Goal: Task Accomplishment & Management: Manage account settings

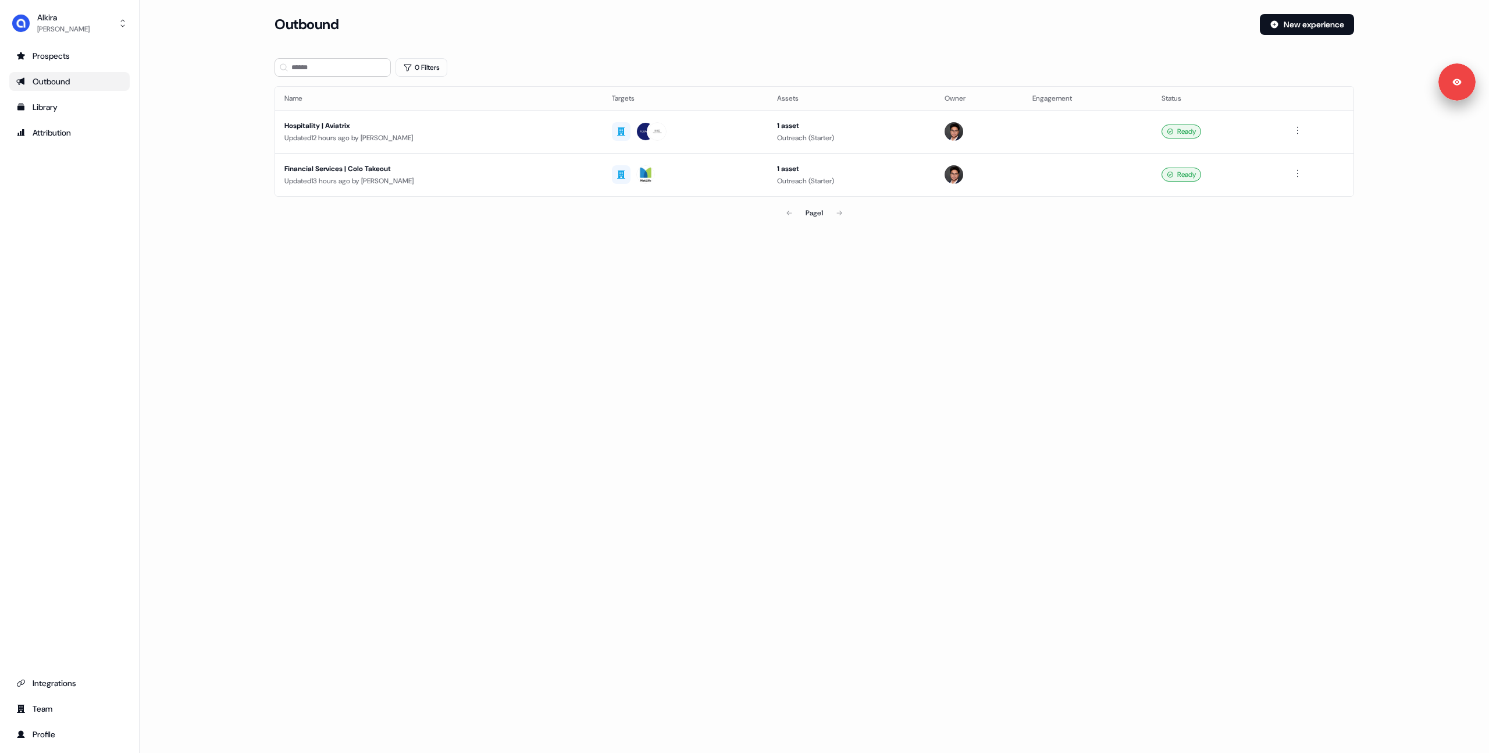
drag, startPoint x: 227, startPoint y: 158, endPoint x: 220, endPoint y: 157, distance: 7.6
click at [220, 157] on main "Loading... Outbound New experience 0 Filters Name Targets Assets Owner Engageme…" at bounding box center [814, 135] width 1349 height 243
click at [214, 154] on main "Loading... Outbound New experience 0 Filters Name Targets Assets Owner Engageme…" at bounding box center [814, 135] width 1349 height 243
click at [204, 138] on main "Loading... Outbound New experience 0 Filters Name Targets Assets Owner Engageme…" at bounding box center [814, 135] width 1349 height 243
click at [359, 123] on div "Hospitality | Aviatrix" at bounding box center [438, 126] width 309 height 12
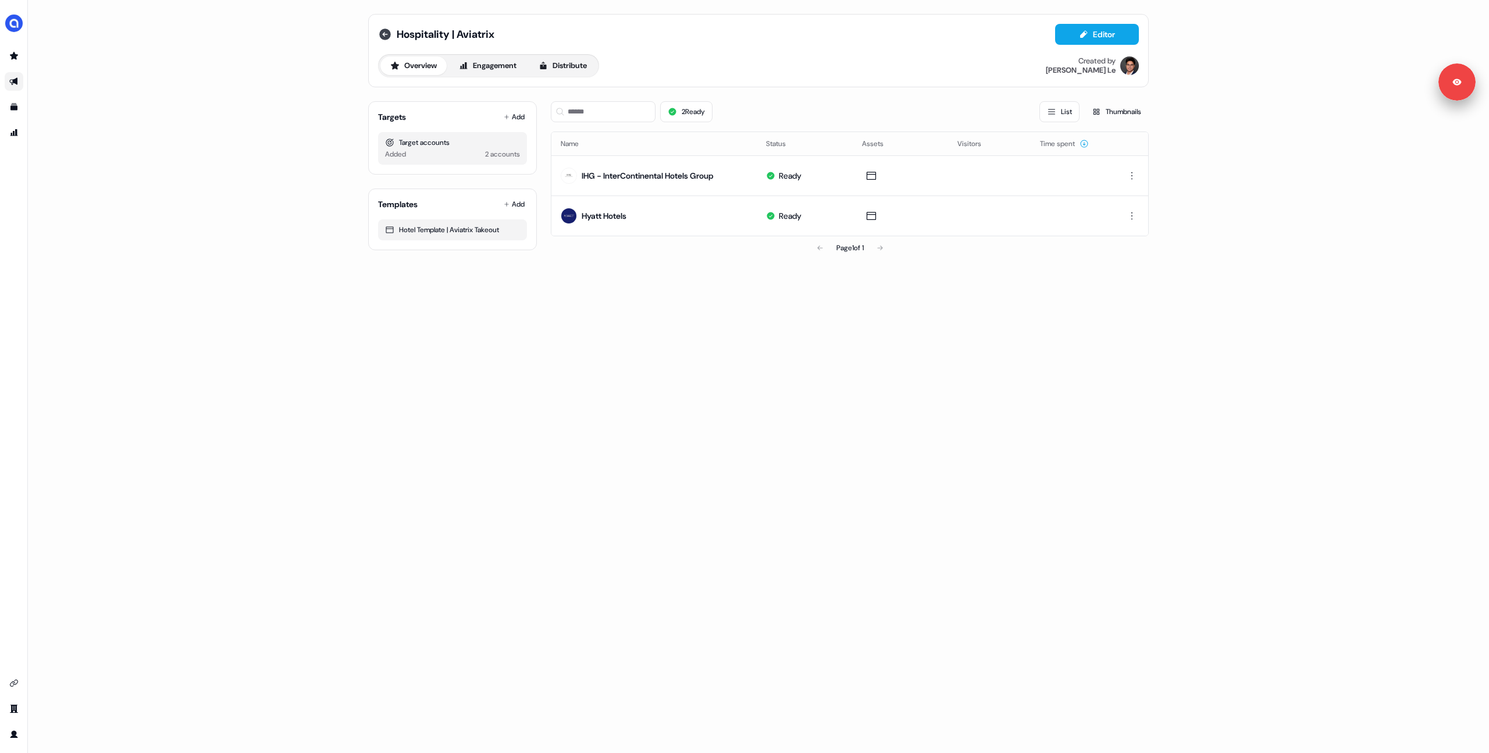
click at [386, 34] on icon at bounding box center [385, 34] width 14 height 14
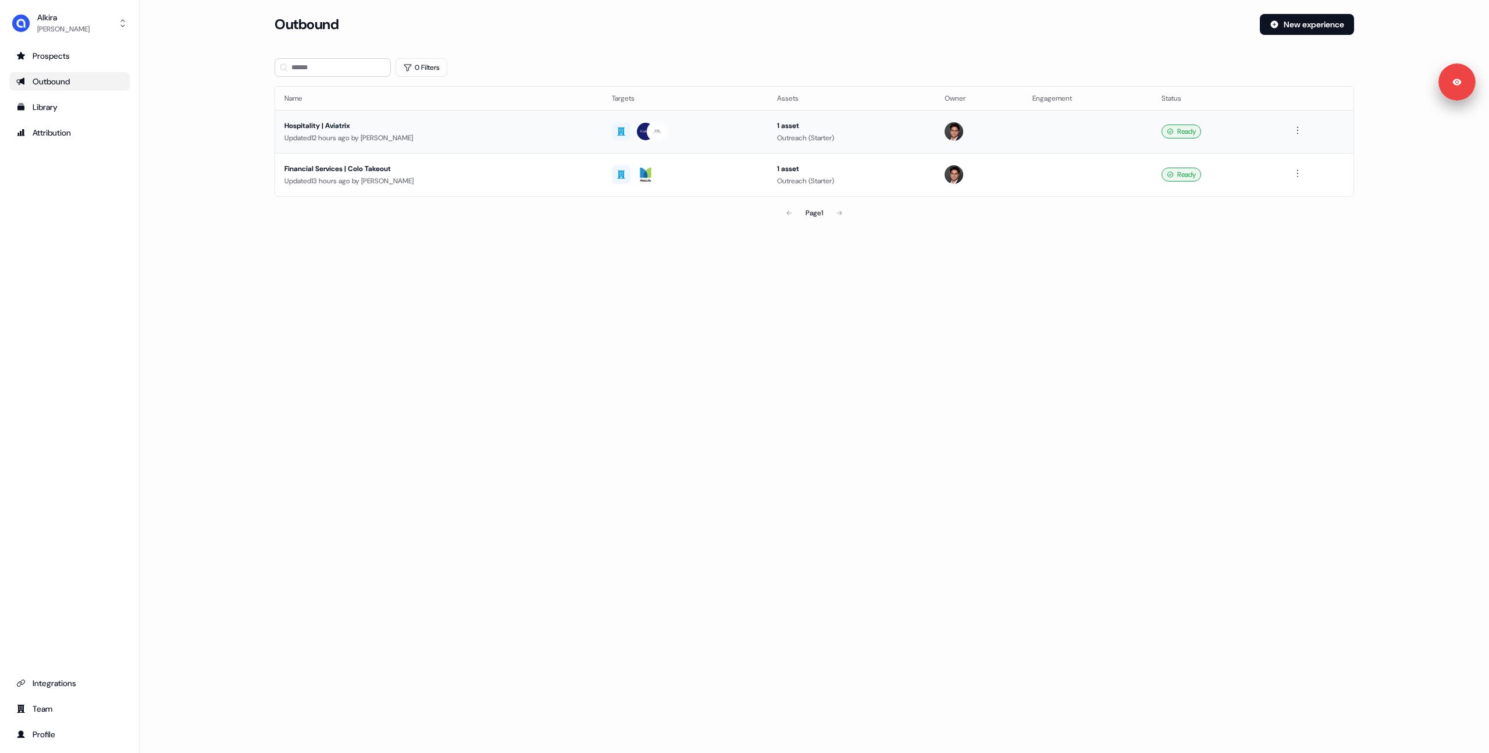
click at [513, 139] on div "Updated 12 hours ago by [PERSON_NAME]" at bounding box center [438, 138] width 309 height 12
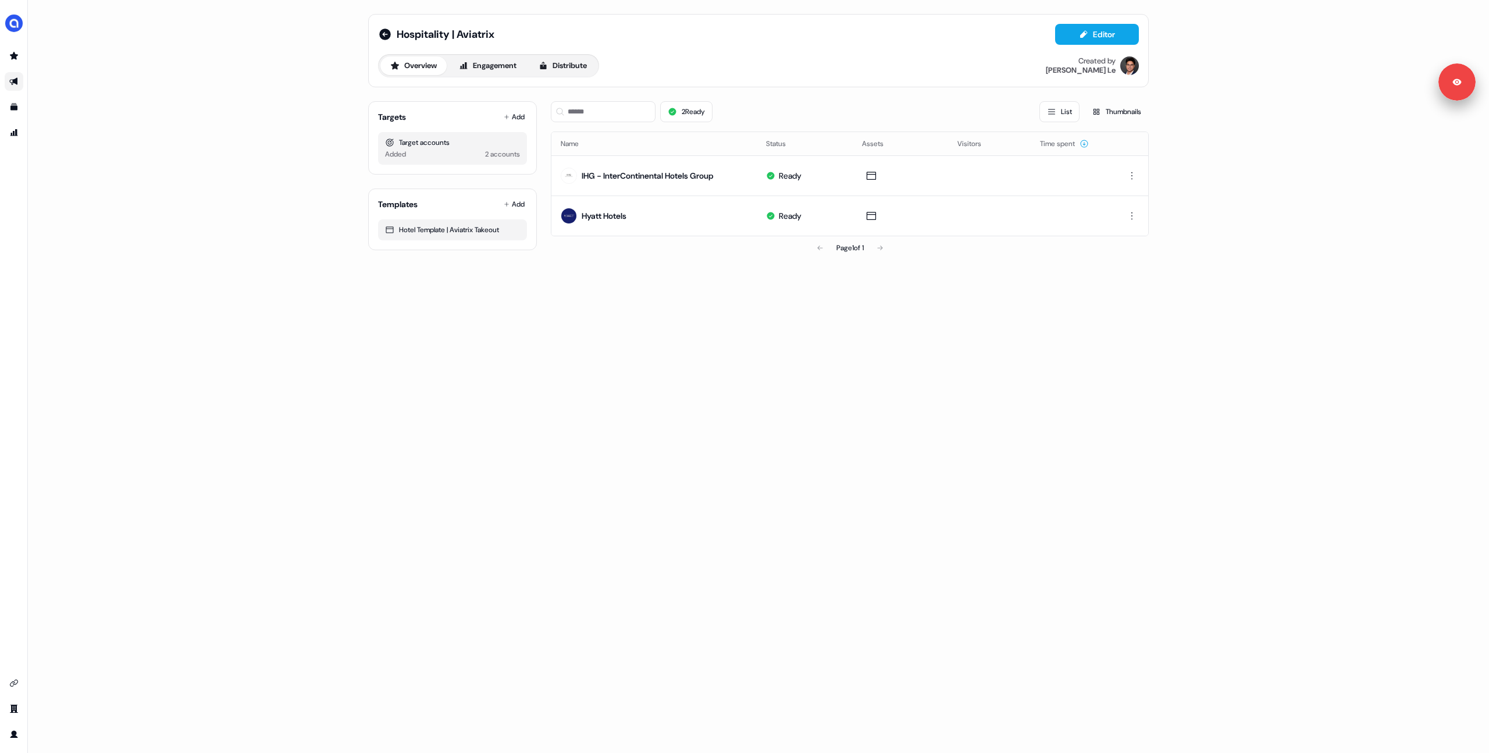
drag, startPoint x: 643, startPoint y: 282, endPoint x: 503, endPoint y: 154, distance: 190.2
click at [643, 281] on div "Hospitality | Aviatrix Editor Overview Engagement Distribute Created by [PERSON…" at bounding box center [758, 376] width 1461 height 753
click at [1104, 38] on button "Editor" at bounding box center [1097, 34] width 84 height 21
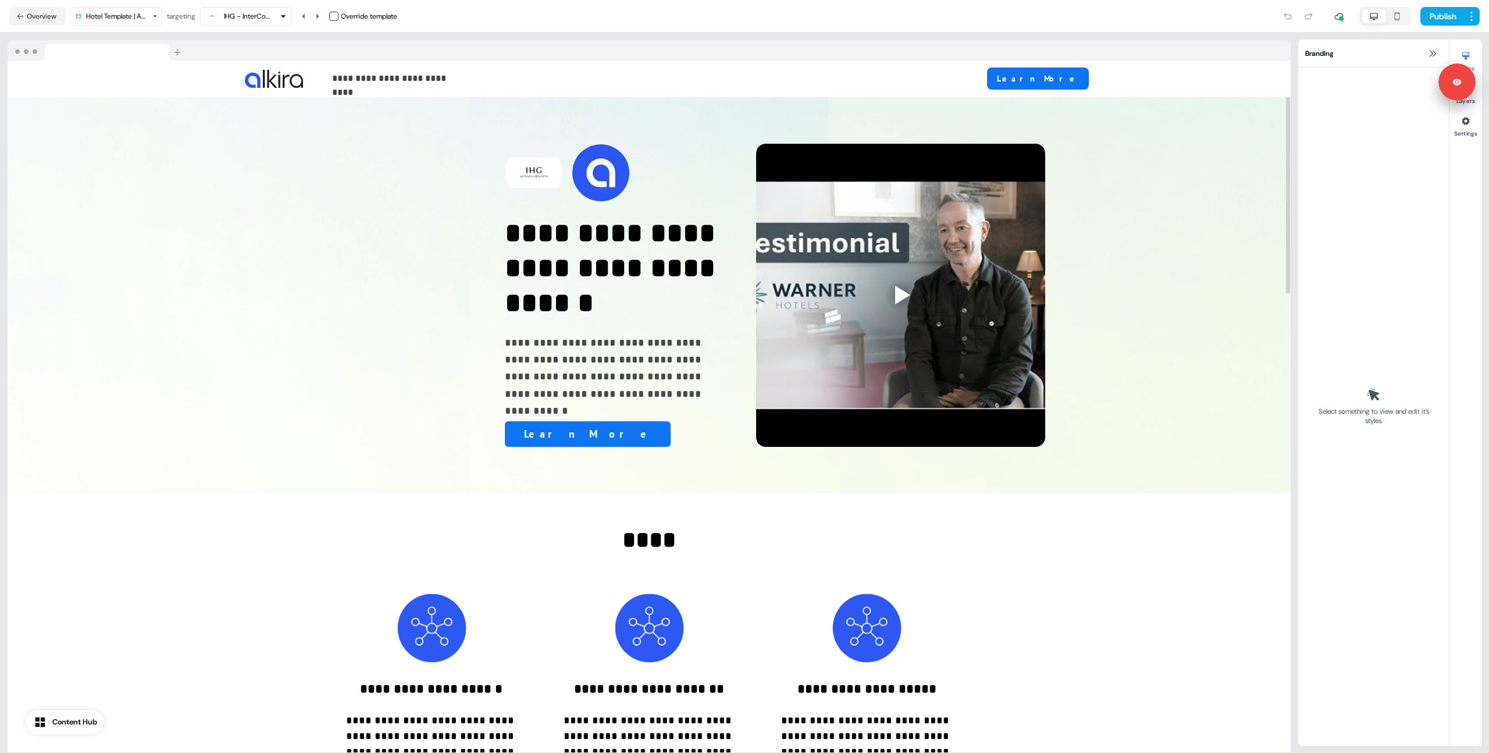
drag, startPoint x: 833, startPoint y: 35, endPoint x: 825, endPoint y: 36, distance: 8.2
click at [832, 36] on div "**********" at bounding box center [649, 393] width 1298 height 720
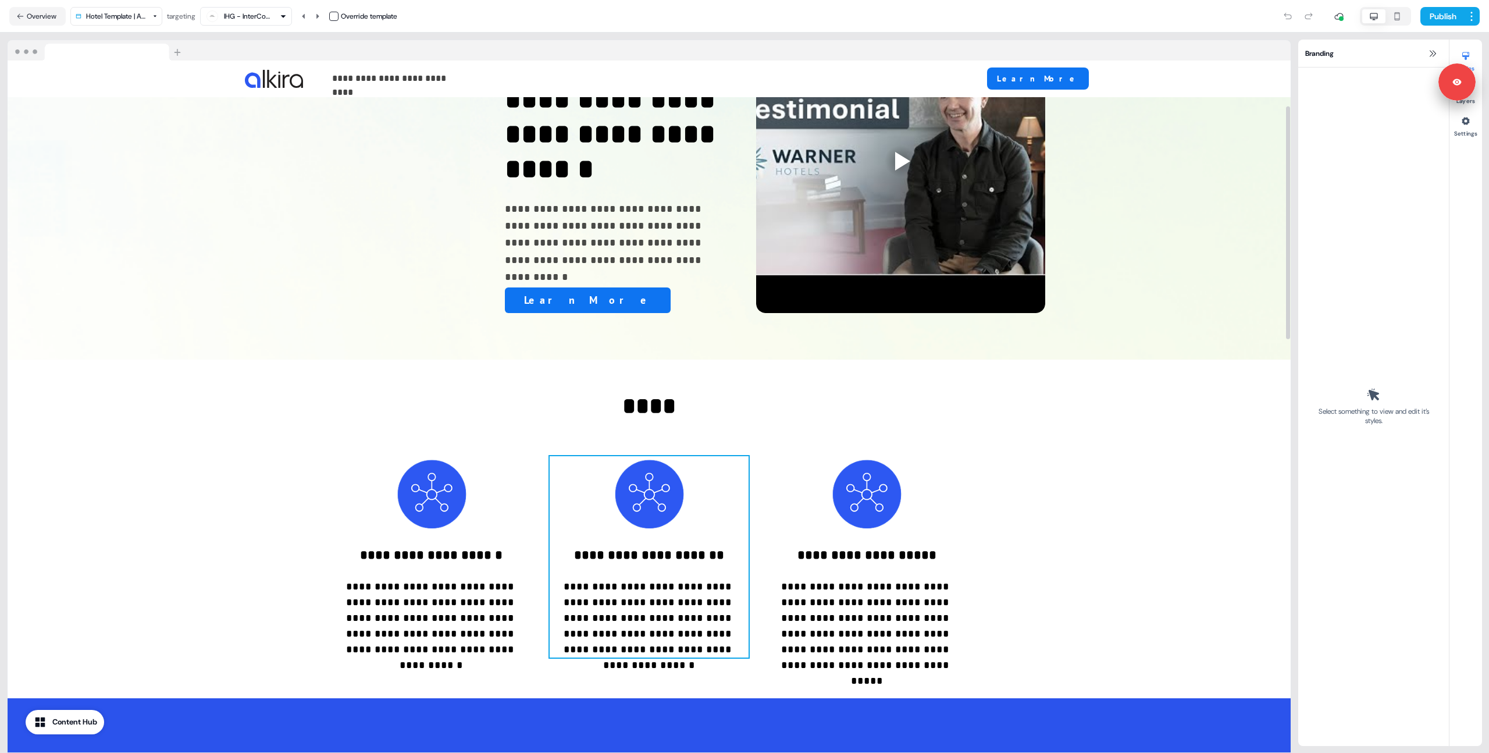
scroll to position [134, 0]
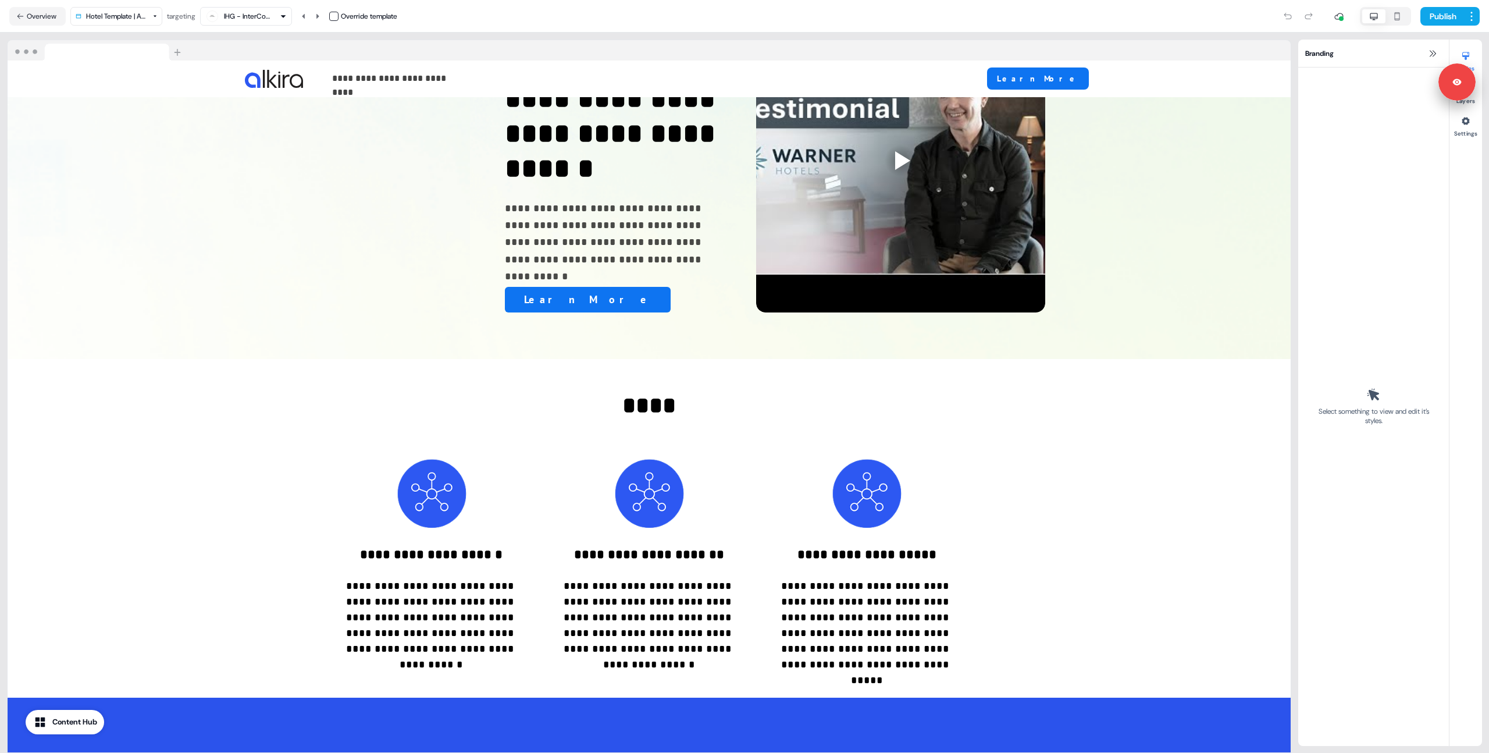
click at [1396, 16] on icon "button" at bounding box center [1397, 16] width 14 height 9
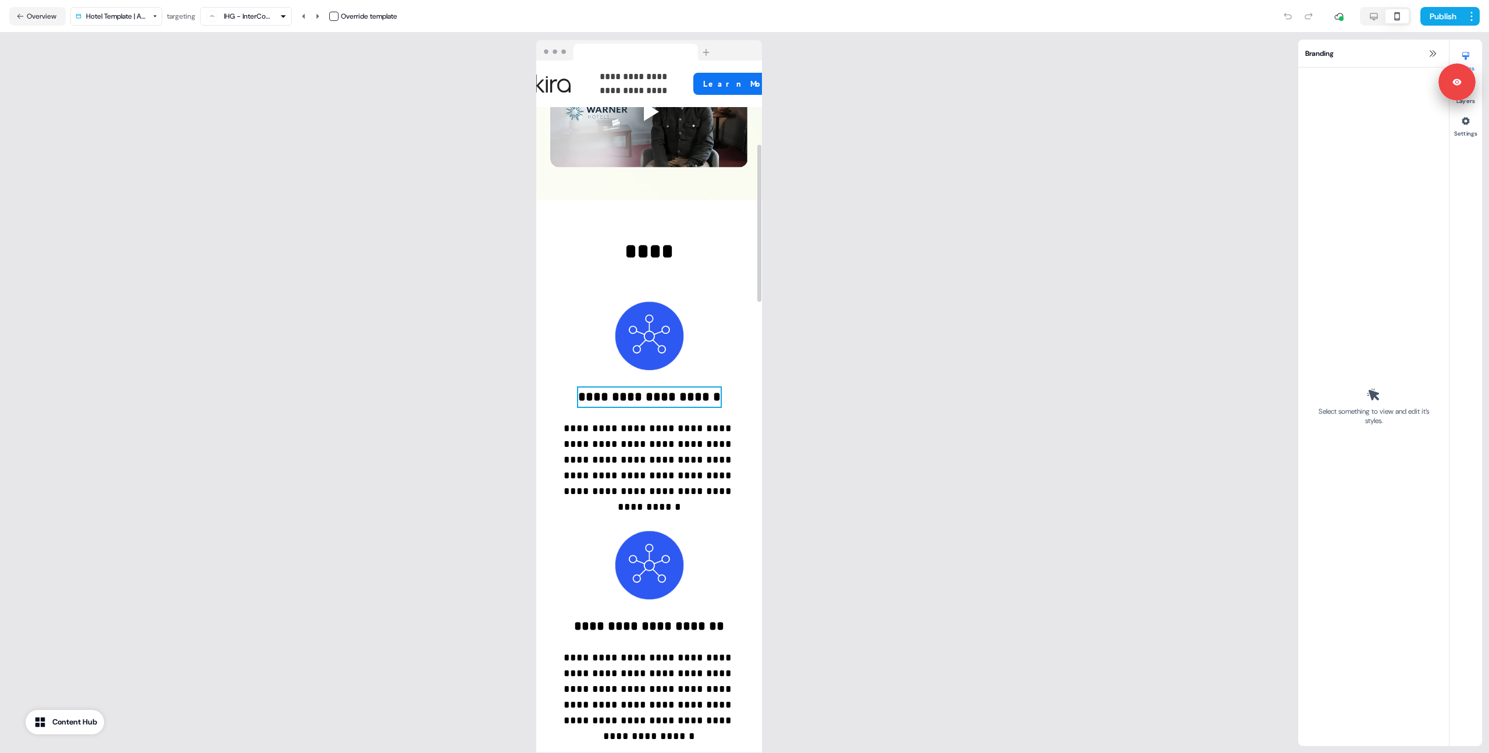
scroll to position [0, 0]
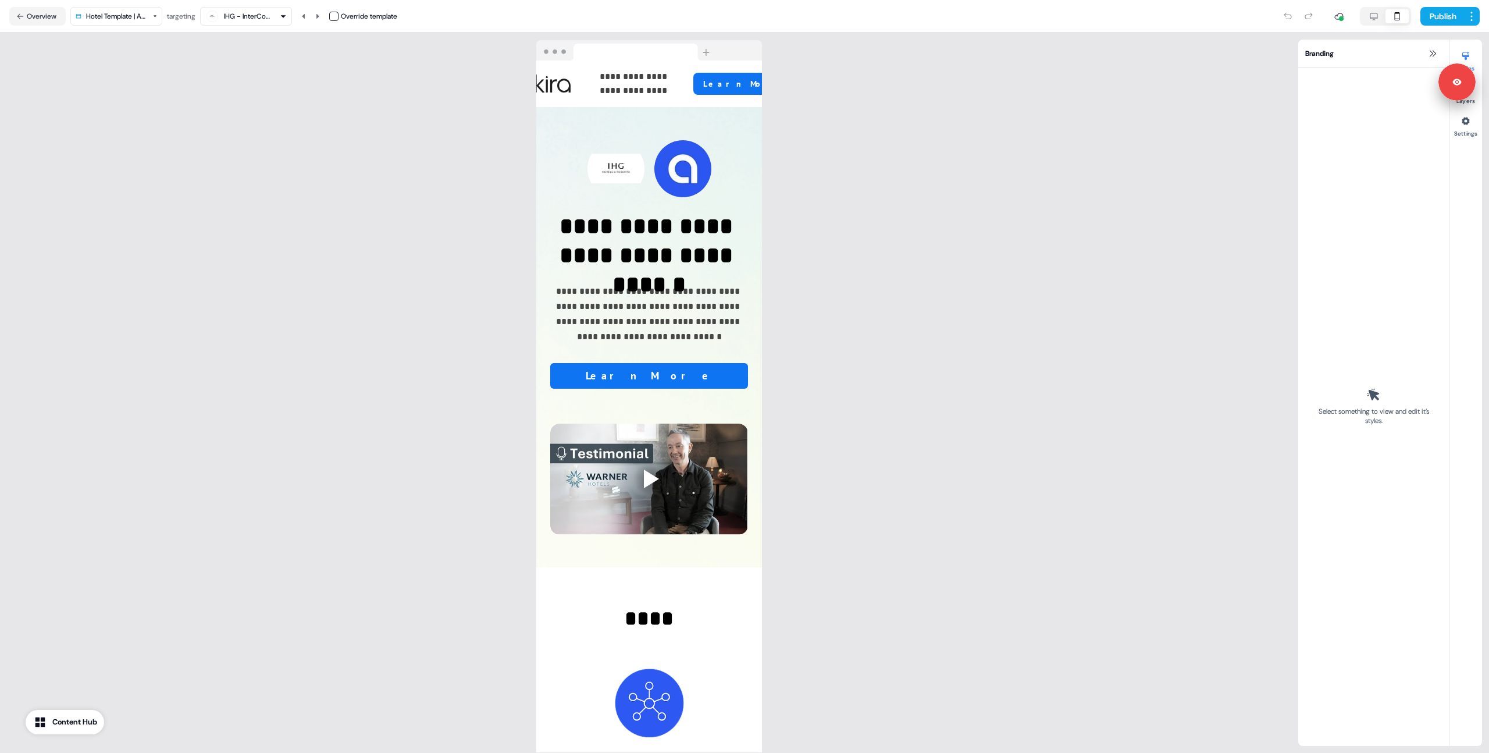
click at [1378, 16] on icon "button" at bounding box center [1374, 16] width 14 height 9
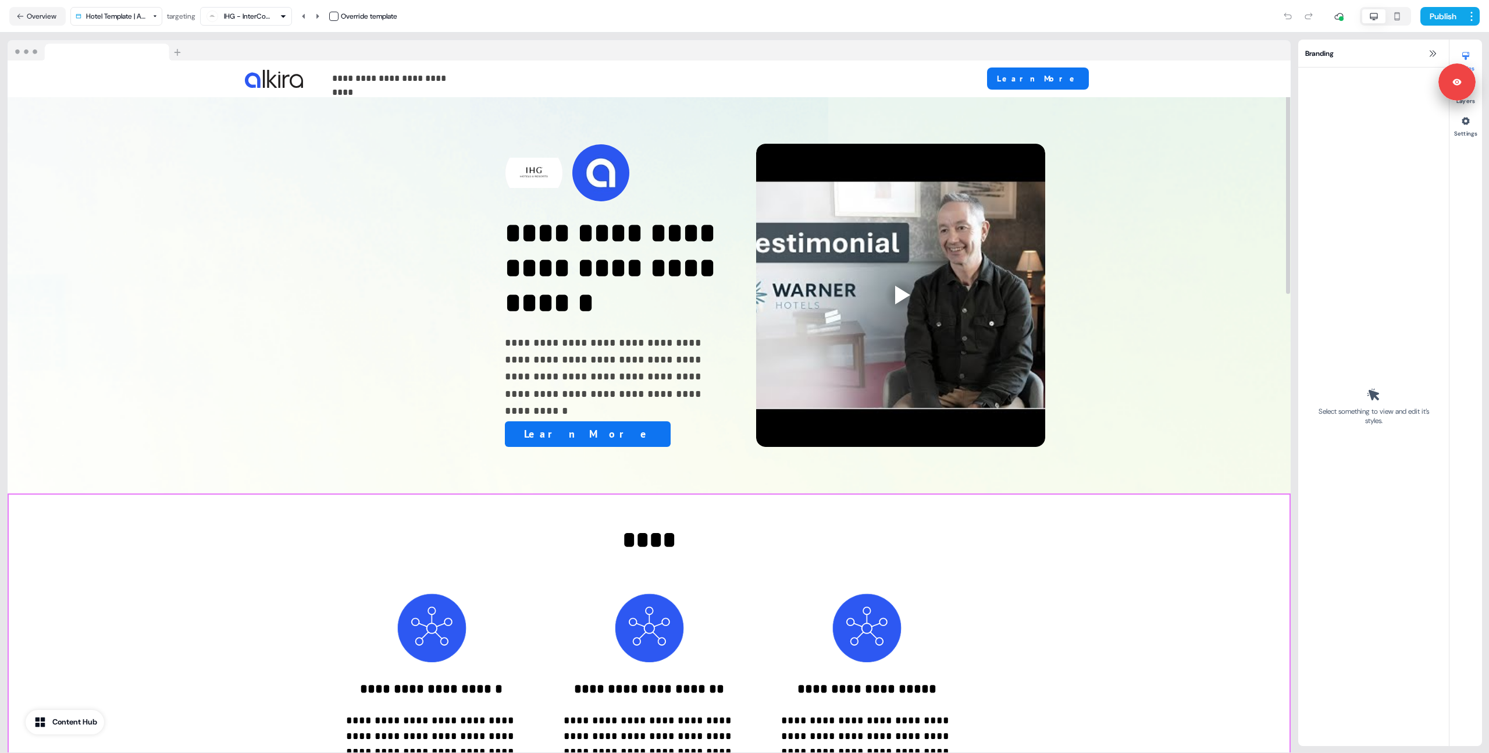
click at [134, 623] on div "**********" at bounding box center [649, 662] width 1283 height 338
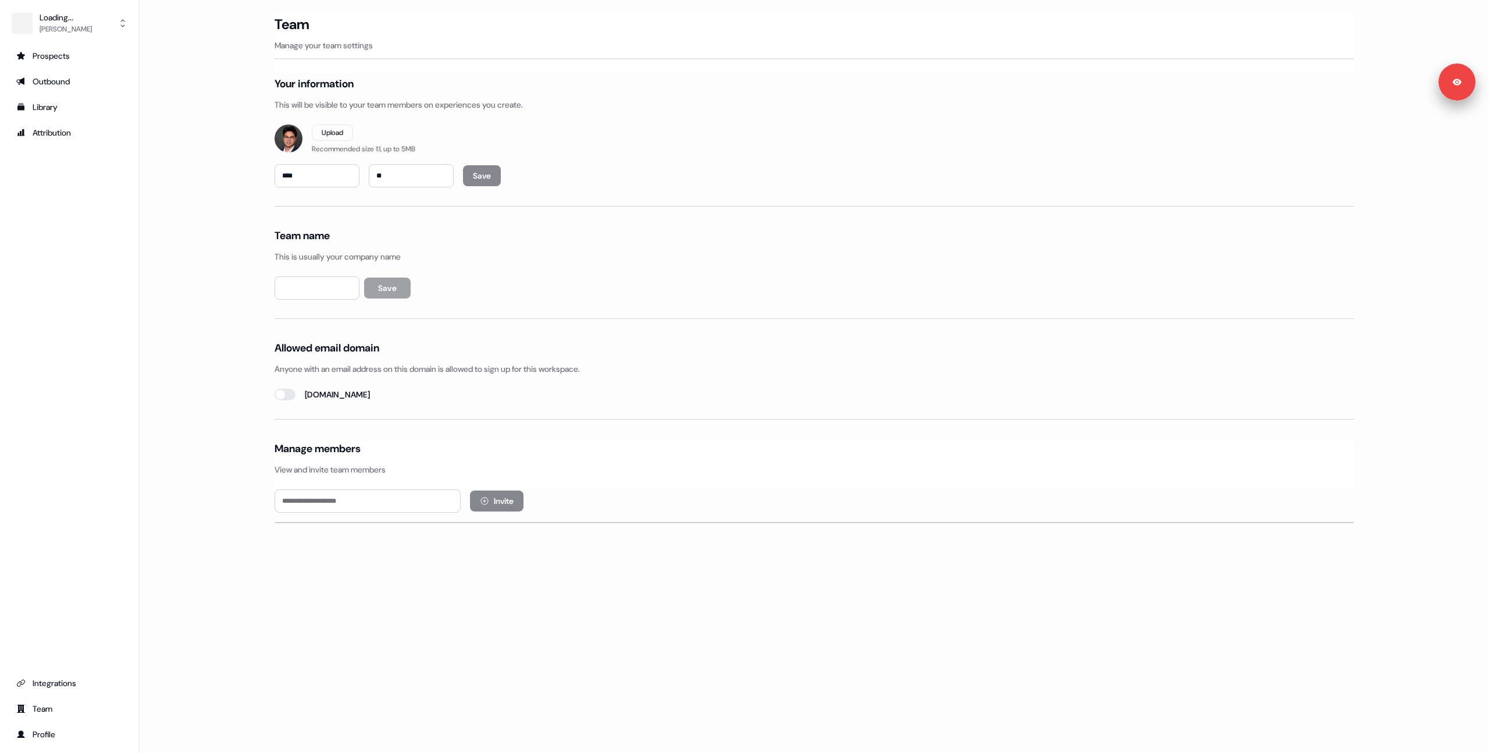
type input "**********"
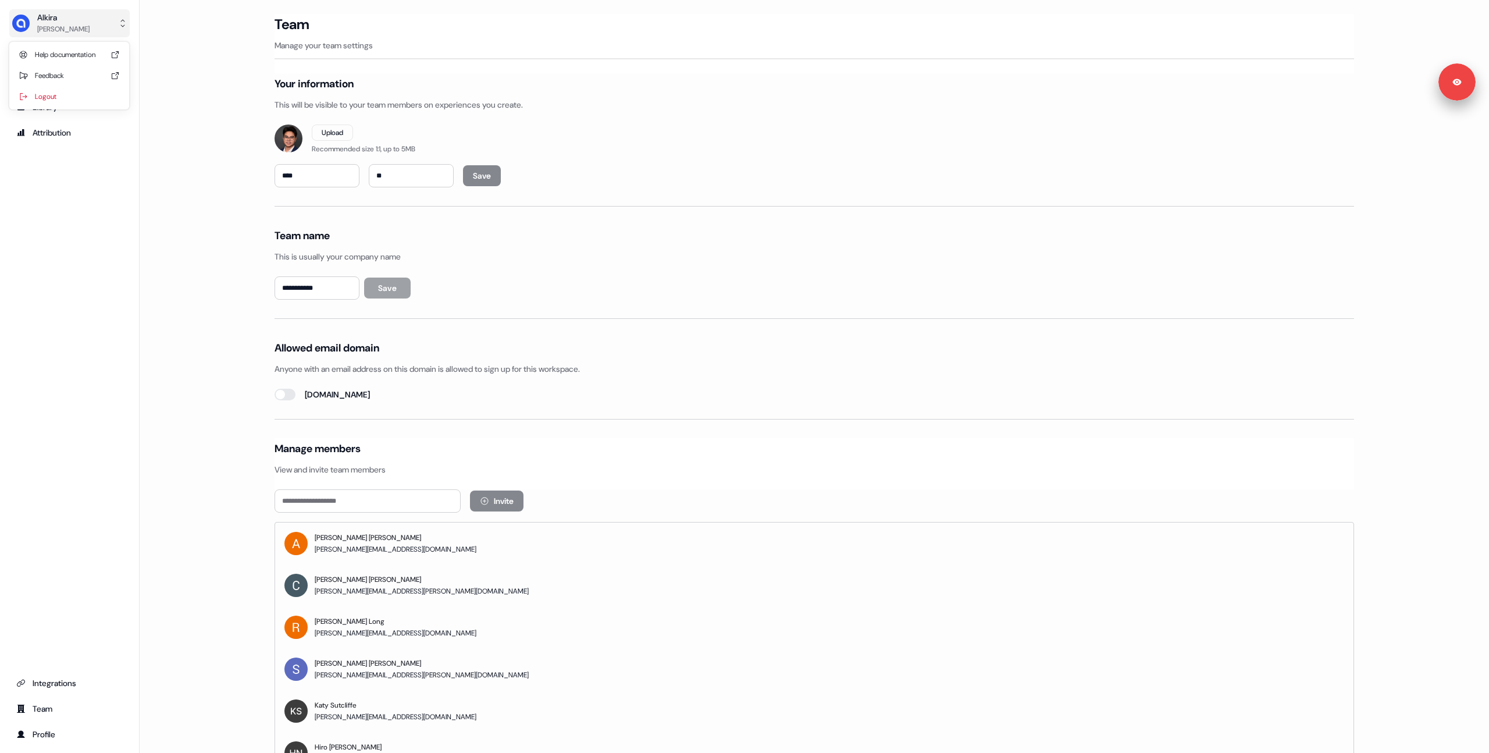
click at [88, 27] on button "Alkira Hugh Le" at bounding box center [69, 23] width 120 height 28
click at [87, 101] on div "Logout" at bounding box center [69, 96] width 110 height 21
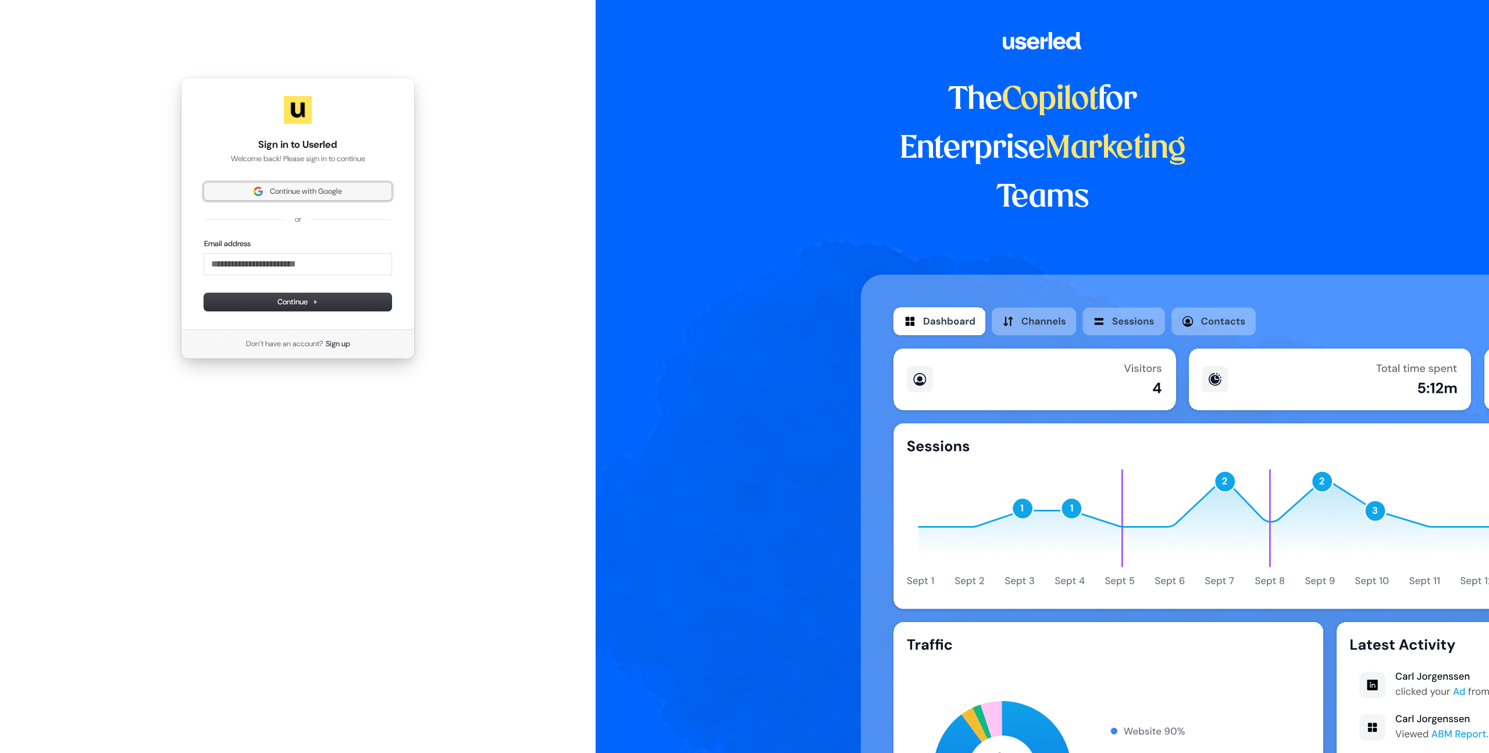
click at [290, 186] on span "Continue with Google" at bounding box center [306, 191] width 72 height 10
